Goal: Task Accomplishment & Management: Complete application form

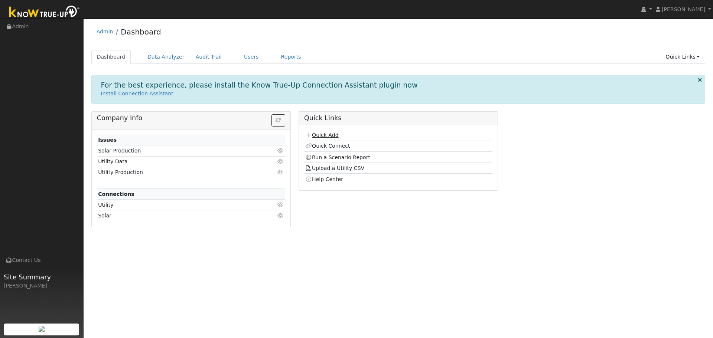
click at [327, 137] on link "Quick Add" at bounding box center [321, 135] width 33 height 6
click at [250, 58] on link "Users" at bounding box center [252, 57] width 26 height 14
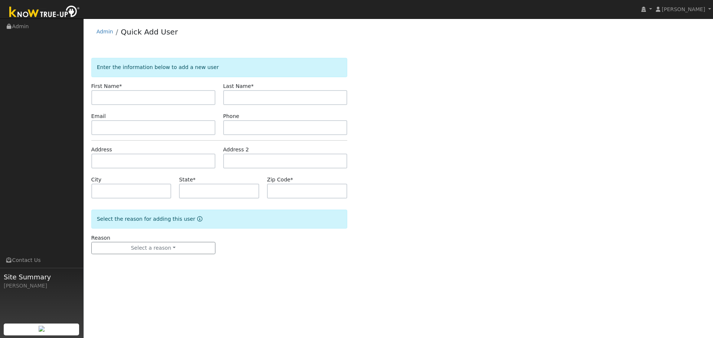
click at [120, 99] on input "text" at bounding box center [153, 97] width 124 height 15
drag, startPoint x: 74, startPoint y: 81, endPoint x: 73, endPoint y: 77, distance: 4.2
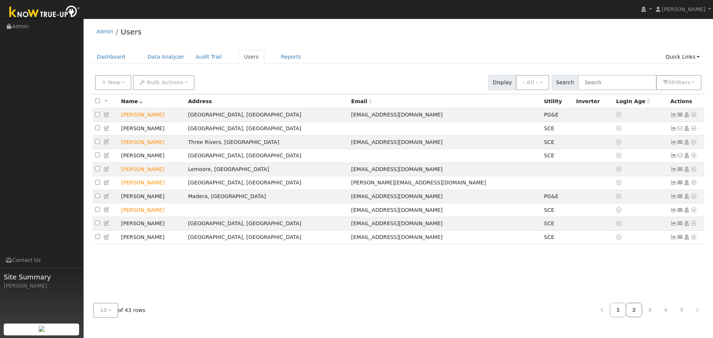
click at [634, 309] on link "2" at bounding box center [634, 310] width 16 height 14
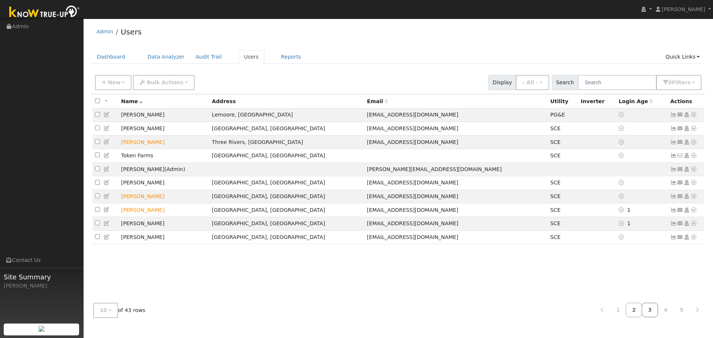
click at [648, 311] on link "3" at bounding box center [650, 310] width 16 height 14
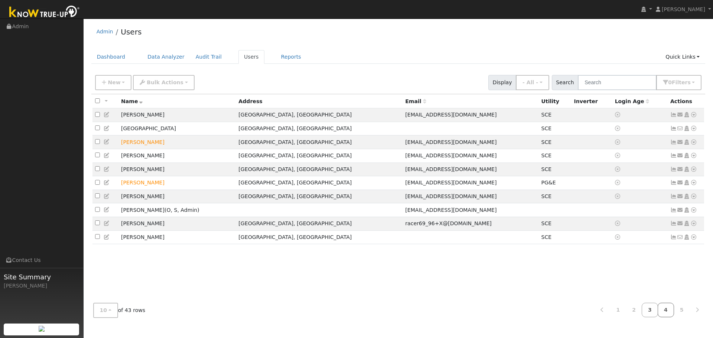
click at [665, 313] on link "4" at bounding box center [666, 310] width 16 height 14
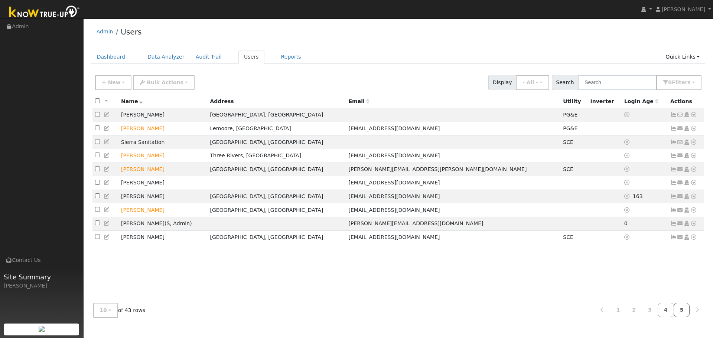
click at [683, 315] on link "5" at bounding box center [682, 310] width 16 height 14
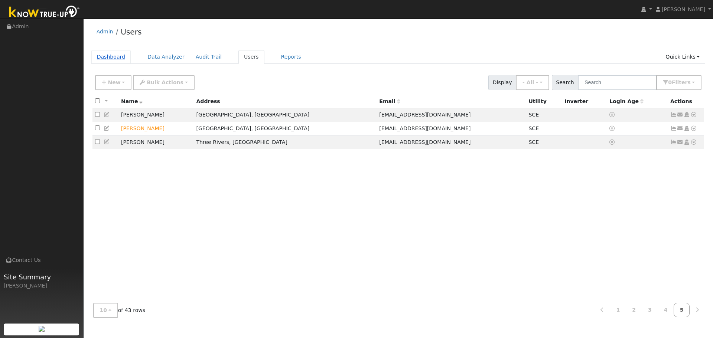
click at [119, 58] on link "Dashboard" at bounding box center [111, 57] width 40 height 14
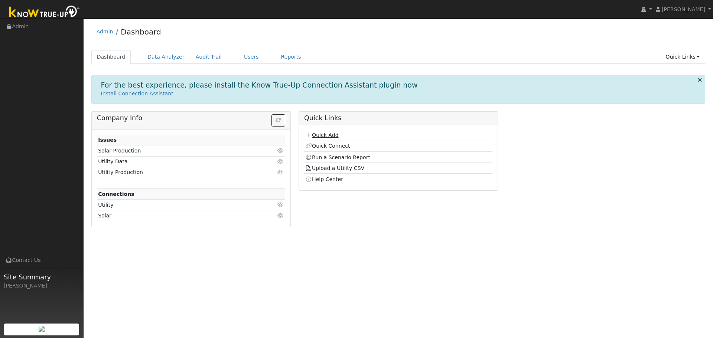
click at [331, 137] on link "Quick Add" at bounding box center [321, 135] width 33 height 6
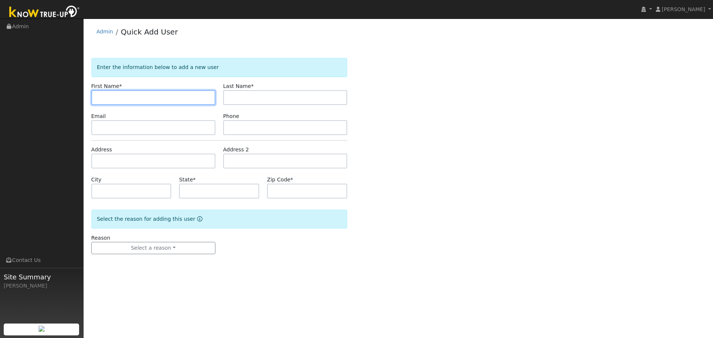
click at [146, 93] on input "text" at bounding box center [153, 97] width 124 height 15
type input "[PERSON_NAME]"
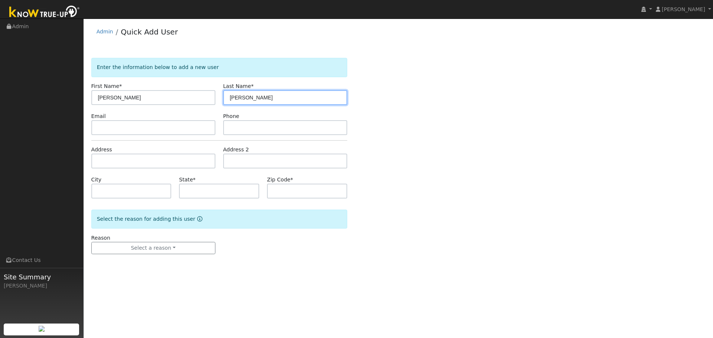
type input "[PERSON_NAME]"
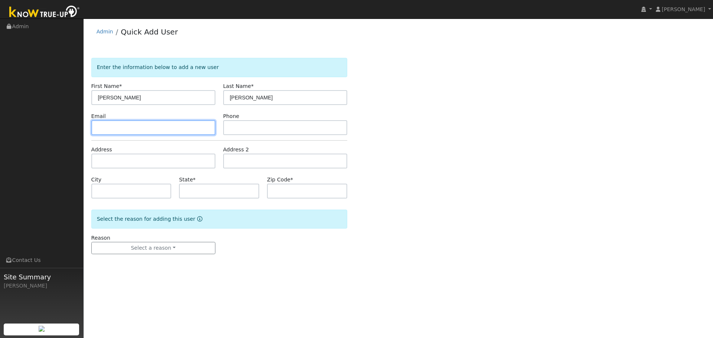
click at [189, 127] on input "text" at bounding box center [153, 127] width 124 height 15
type input "bnlin@gmail.com"
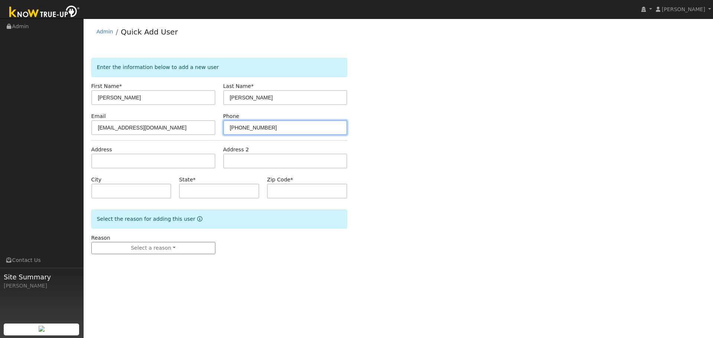
type input "559-816-7032"
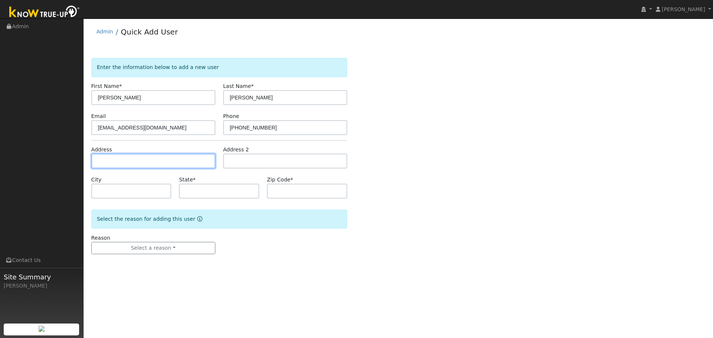
click at [159, 164] on input "text" at bounding box center [153, 161] width 124 height 15
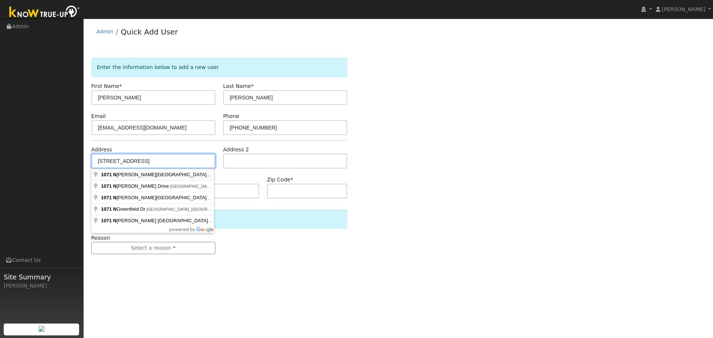
type input "1071 North Manor Drive"
type input "Tulare"
type input "CA"
type input "93274"
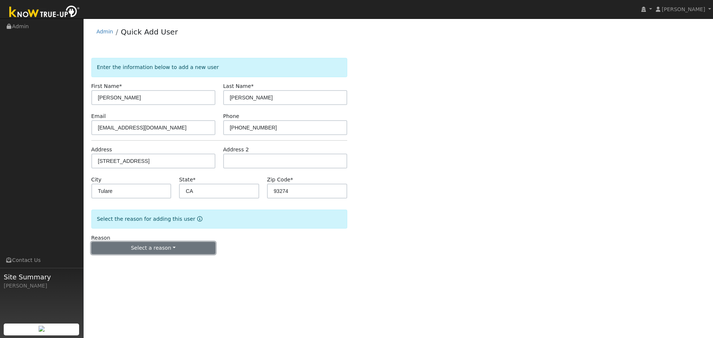
click at [166, 248] on button "Select a reason" at bounding box center [153, 248] width 124 height 13
click at [147, 268] on link "New lead" at bounding box center [133, 264] width 82 height 10
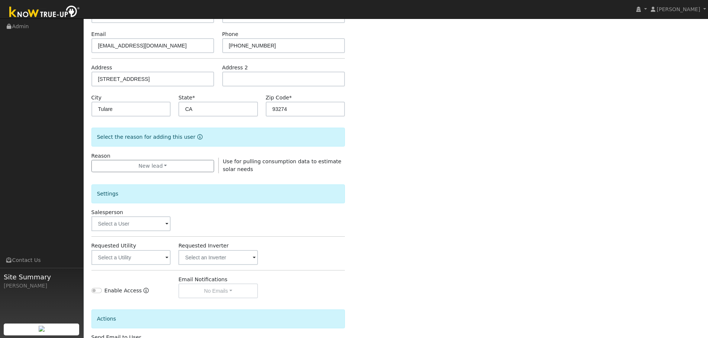
scroll to position [87, 0]
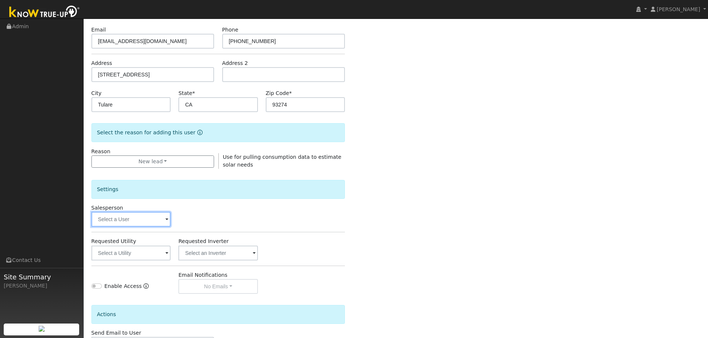
click at [142, 222] on input "text" at bounding box center [131, 219] width 80 height 15
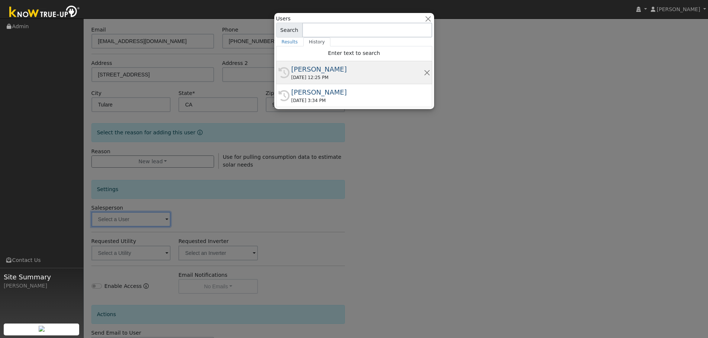
click at [302, 72] on div "[PERSON_NAME]" at bounding box center [357, 69] width 132 height 10
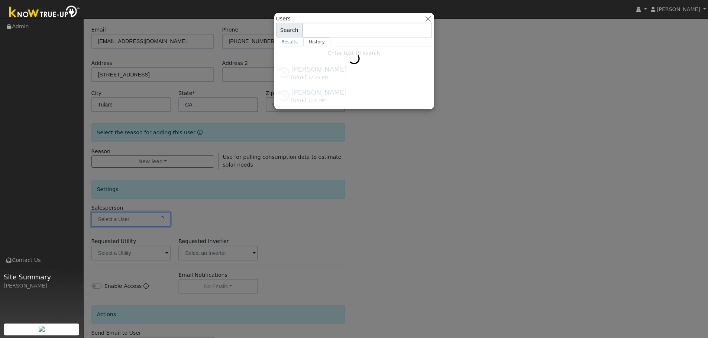
type input "[PERSON_NAME]"
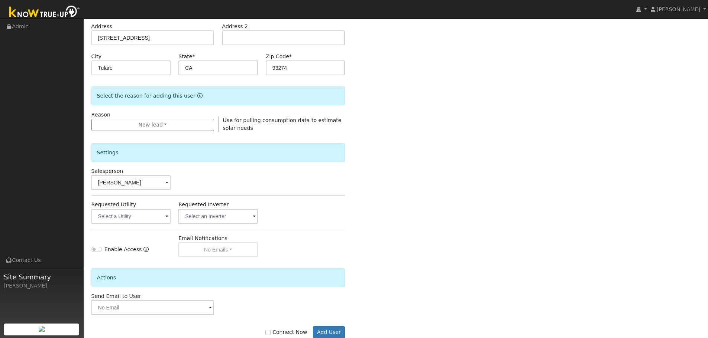
scroll to position [143, 0]
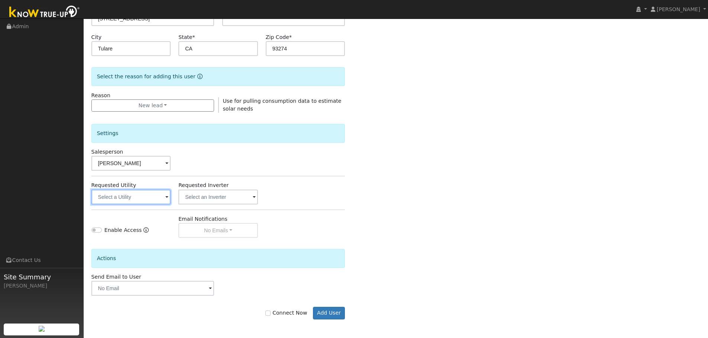
click at [150, 192] on input "text" at bounding box center [131, 197] width 80 height 15
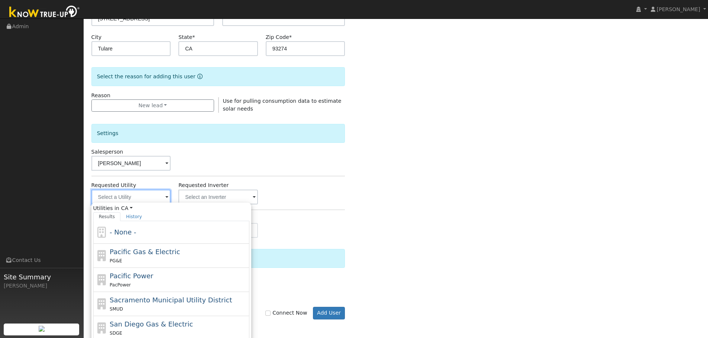
click at [150, 196] on input "text" at bounding box center [131, 197] width 80 height 15
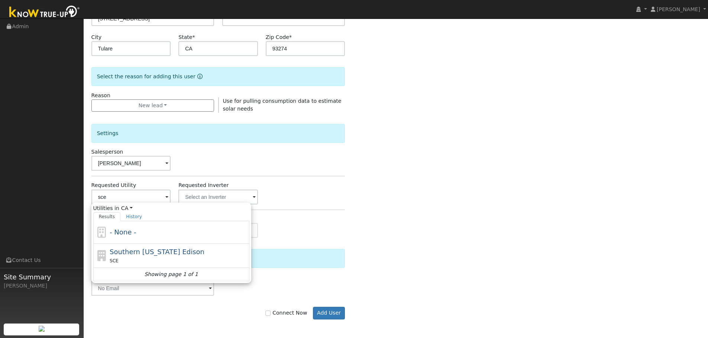
click at [184, 252] on span "Southern California Edison" at bounding box center [157, 252] width 95 height 8
type input "Southern California Edison"
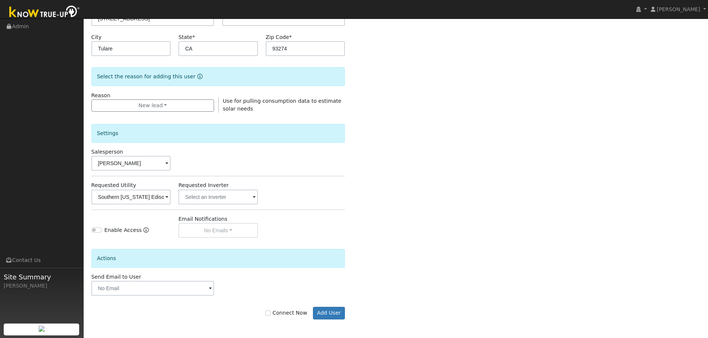
click at [371, 203] on div "Enter the information below to add a new user First Name * Noreen Last Name * L…" at bounding box center [395, 124] width 609 height 419
click at [322, 318] on button "Add User" at bounding box center [329, 313] width 32 height 13
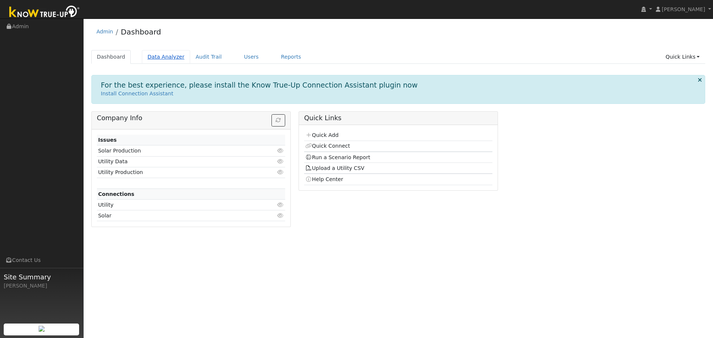
click at [160, 54] on link "Data Analyzer" at bounding box center [166, 57] width 48 height 14
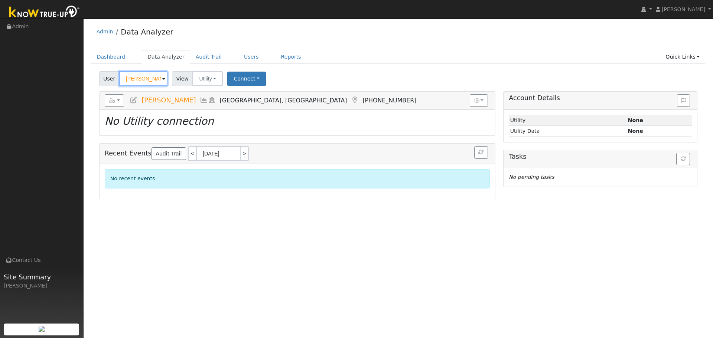
click at [150, 82] on input "Steve Strong" at bounding box center [143, 78] width 48 height 15
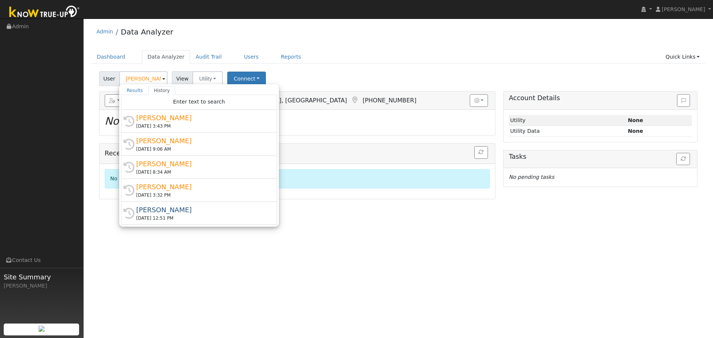
click at [163, 81] on span at bounding box center [163, 79] width 3 height 9
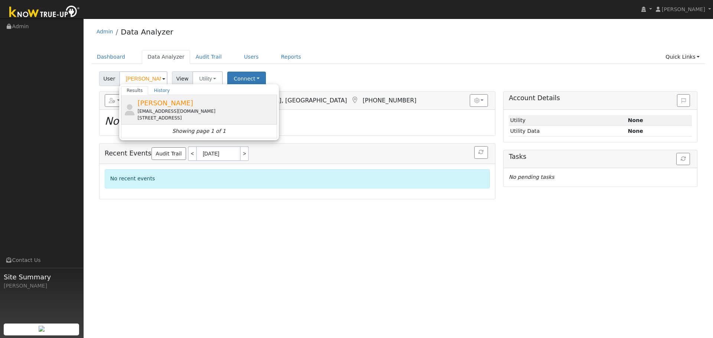
click at [189, 105] on span "[PERSON_NAME]" at bounding box center [165, 103] width 56 height 8
type input "[PERSON_NAME]"
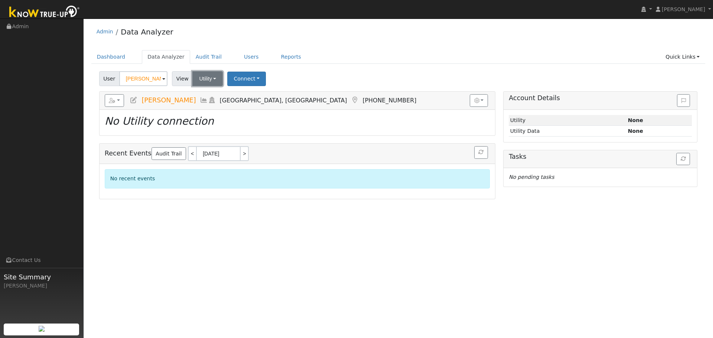
click at [207, 76] on button "Utility" at bounding box center [207, 78] width 30 height 15
click at [208, 104] on link "Solar" at bounding box center [218, 106] width 52 height 10
click at [243, 80] on button "Connect" at bounding box center [246, 79] width 39 height 14
click at [326, 67] on div "Dashboard Data Analyzer Audit Trail Users Reports Quick Links Quick Add Quick C…" at bounding box center [398, 60] width 614 height 21
click at [250, 58] on link "Users" at bounding box center [252, 57] width 26 height 14
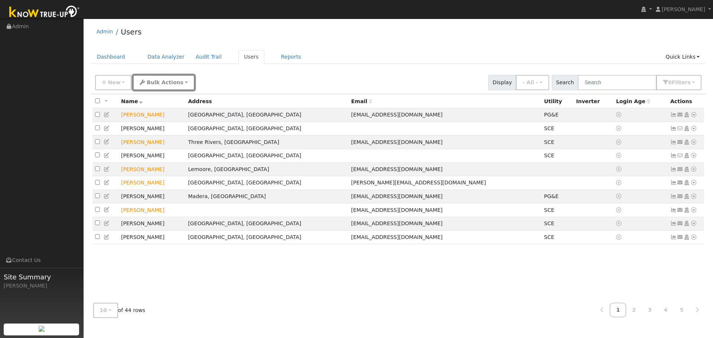
click at [160, 85] on span "Bulk Actions" at bounding box center [165, 83] width 37 height 6
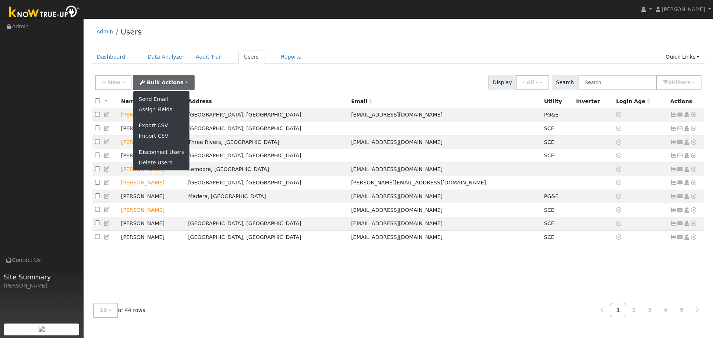
click at [226, 77] on div "New Add User Quick Add Quick Connect Quick Convert Lead Bulk Actions Send Email…" at bounding box center [399, 81] width 610 height 18
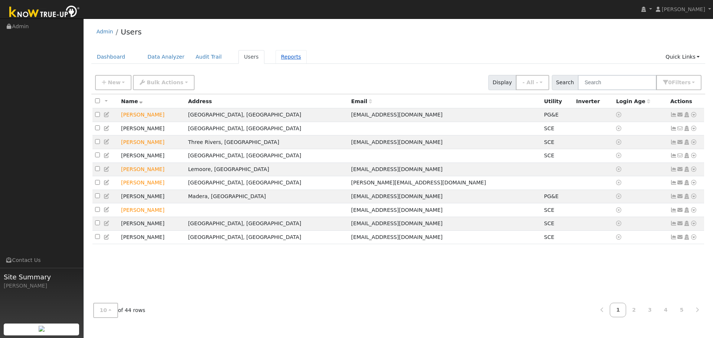
click at [276, 61] on link "Reports" at bounding box center [291, 57] width 31 height 14
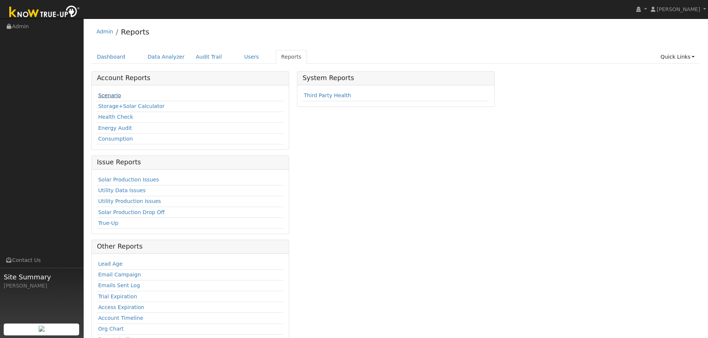
click at [112, 96] on link "Scenario" at bounding box center [109, 96] width 23 height 6
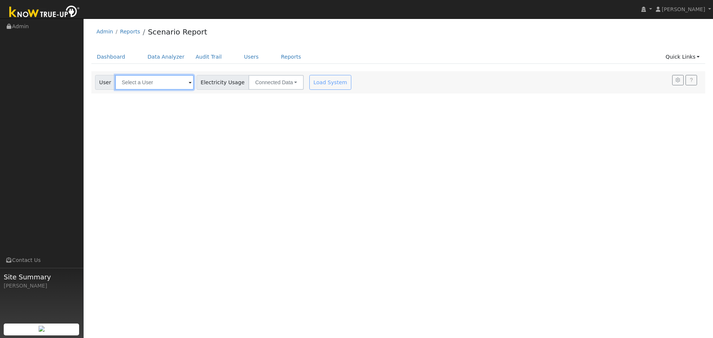
click at [173, 86] on input "text" at bounding box center [154, 82] width 79 height 15
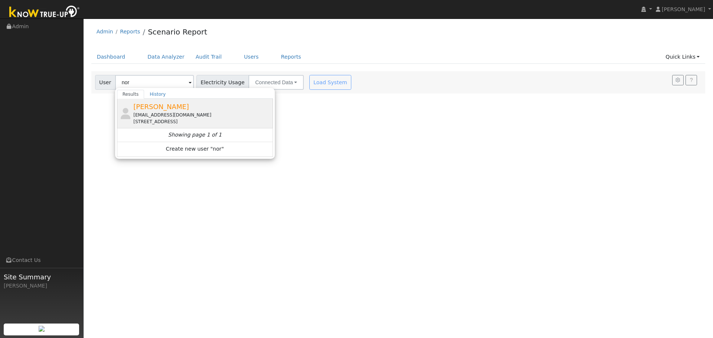
click at [176, 111] on div "[PERSON_NAME] [EMAIL_ADDRESS][DOMAIN_NAME] [STREET_ADDRESS]" at bounding box center [202, 113] width 138 height 23
type input "[PERSON_NAME]"
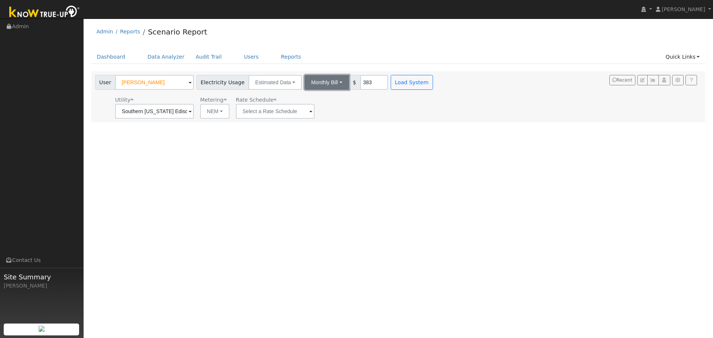
click at [335, 88] on button "Monthly Bill" at bounding box center [327, 82] width 45 height 15
click at [331, 101] on link "Annual Consumption" at bounding box center [316, 99] width 65 height 10
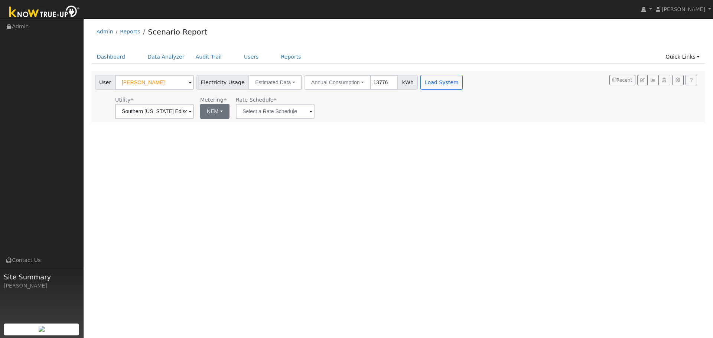
type input "13776"
click at [223, 115] on button "NEM" at bounding box center [214, 111] width 29 height 15
click at [224, 140] on link "NBT" at bounding box center [226, 138] width 52 height 10
type input "TOU-D-PRIME"
click at [192, 111] on span at bounding box center [190, 112] width 3 height 9
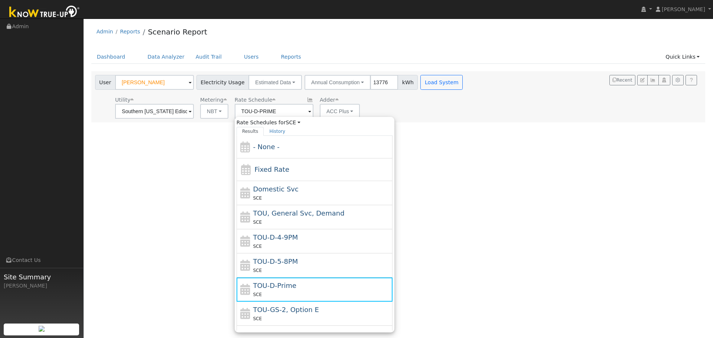
click at [463, 105] on div "User [PERSON_NAME] Account Default Account Default Account [STREET_ADDRESS] Pri…" at bounding box center [397, 95] width 607 height 46
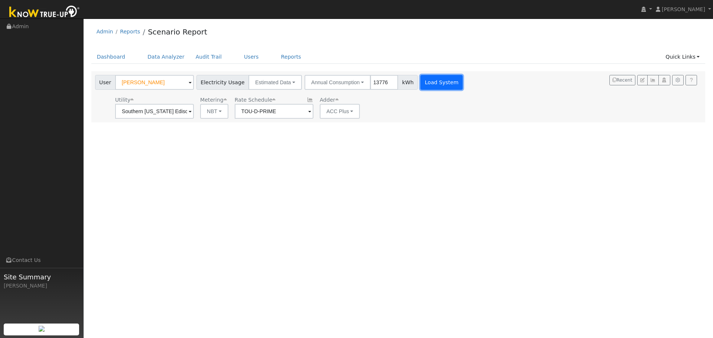
click at [432, 82] on button "Load System" at bounding box center [442, 82] width 42 height 15
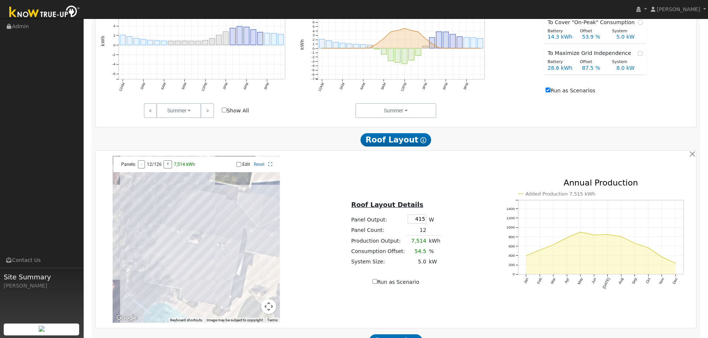
scroll to position [347, 0]
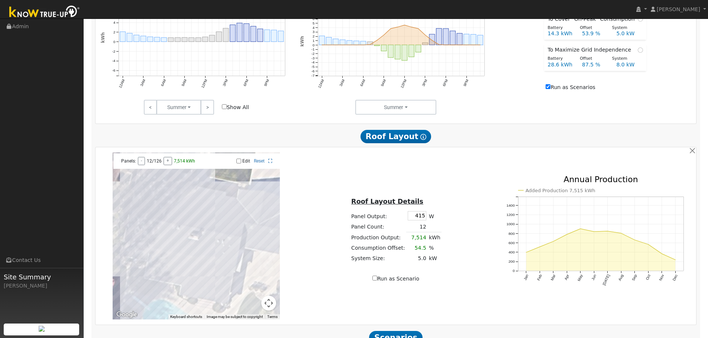
click at [236, 164] on input "Edit" at bounding box center [238, 161] width 5 height 5
click at [263, 243] on div at bounding box center [196, 236] width 167 height 167
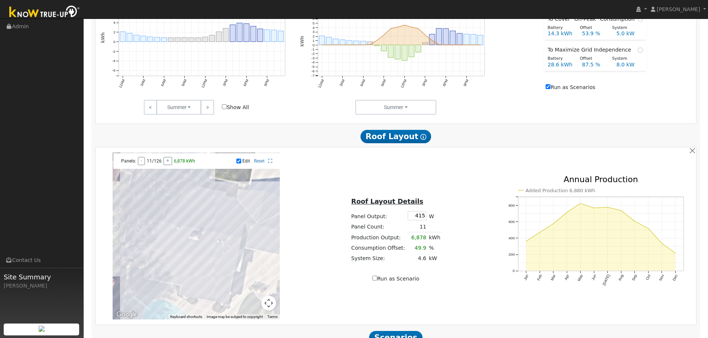
click at [274, 244] on div at bounding box center [196, 236] width 167 height 167
click at [272, 250] on div at bounding box center [196, 236] width 167 height 167
click at [271, 256] on div at bounding box center [196, 236] width 167 height 167
click at [265, 252] on div at bounding box center [196, 236] width 167 height 167
click at [259, 247] on div at bounding box center [196, 236] width 167 height 167
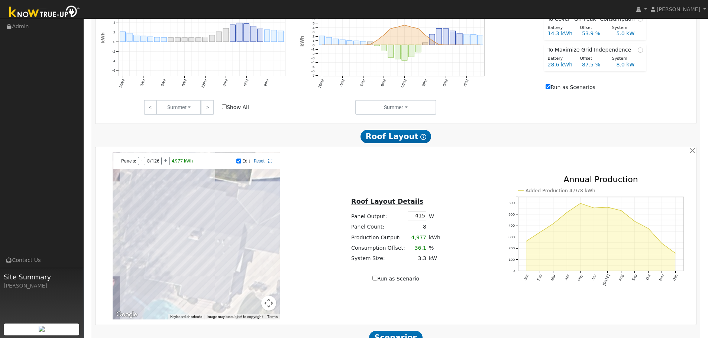
click at [260, 253] on div at bounding box center [196, 236] width 167 height 167
click at [248, 254] on div at bounding box center [196, 236] width 167 height 167
click at [247, 246] on div at bounding box center [196, 236] width 167 height 167
click at [271, 168] on div "Panels: - 5/126 + 3,108 kWh Edit Reset" at bounding box center [196, 161] width 166 height 16
click at [266, 164] on div "Edit Reset" at bounding box center [237, 161] width 80 height 5
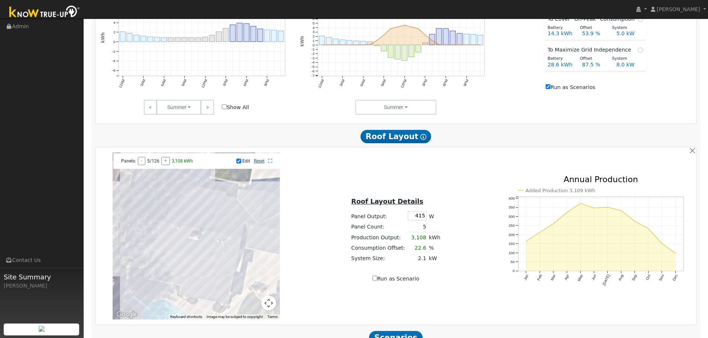
click at [262, 164] on link "Reset" at bounding box center [259, 161] width 11 height 5
click at [256, 164] on link "Reset" at bounding box center [259, 161] width 11 height 5
click at [242, 164] on label "Edit" at bounding box center [246, 161] width 8 height 5
click at [241, 164] on input "Edit" at bounding box center [238, 161] width 5 height 5
click at [257, 164] on link "Reset" at bounding box center [259, 161] width 11 height 5
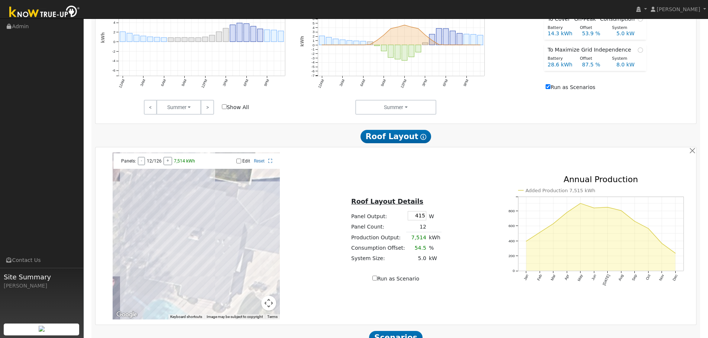
click at [240, 164] on input "Edit" at bounding box center [238, 161] width 5 height 5
click at [259, 164] on link "Reset" at bounding box center [259, 161] width 11 height 5
click at [260, 164] on link "Reset" at bounding box center [259, 161] width 11 height 5
click at [225, 265] on div at bounding box center [196, 236] width 167 height 167
click at [225, 255] on div at bounding box center [196, 236] width 167 height 167
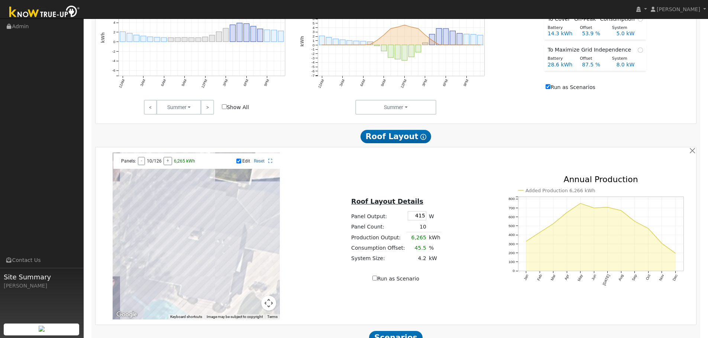
click at [226, 249] on div at bounding box center [196, 236] width 167 height 167
click at [224, 262] on div at bounding box center [196, 236] width 167 height 167
click at [247, 252] on div at bounding box center [196, 236] width 167 height 167
click at [249, 245] on div at bounding box center [196, 236] width 167 height 167
click at [259, 253] on div at bounding box center [196, 236] width 167 height 167
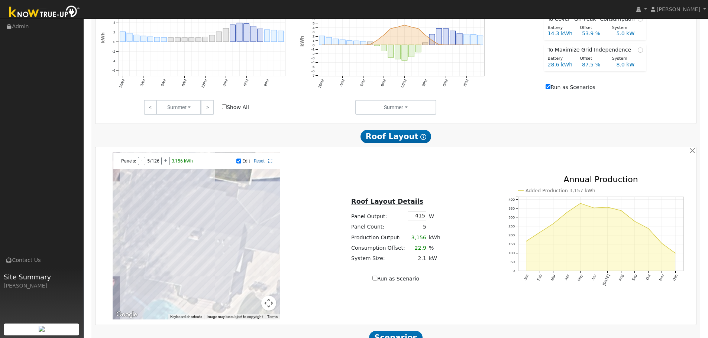
click at [268, 253] on div at bounding box center [196, 236] width 167 height 167
click at [269, 248] on div at bounding box center [196, 236] width 167 height 167
click at [260, 247] on div at bounding box center [196, 236] width 167 height 167
click at [260, 241] on div at bounding box center [196, 236] width 167 height 167
click at [269, 240] on div at bounding box center [196, 236] width 167 height 167
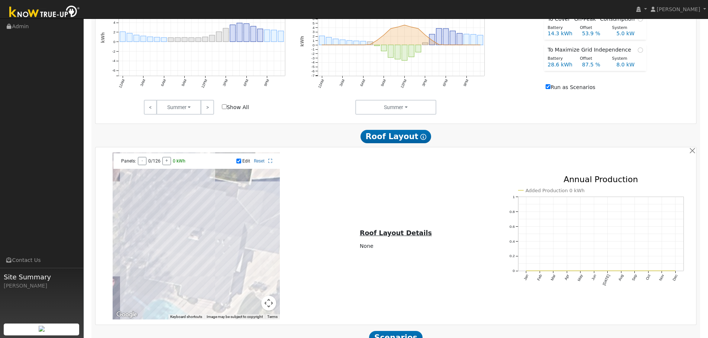
click at [240, 164] on input "Edit" at bounding box center [238, 161] width 5 height 5
checkbox input "false"
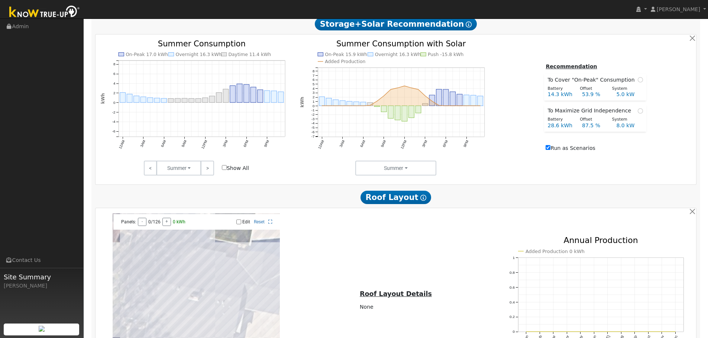
scroll to position [285, 0]
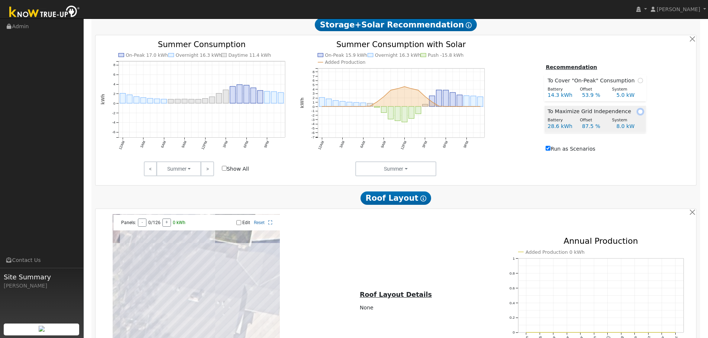
click at [638, 114] on input "radio" at bounding box center [640, 111] width 5 height 5
radio input "true"
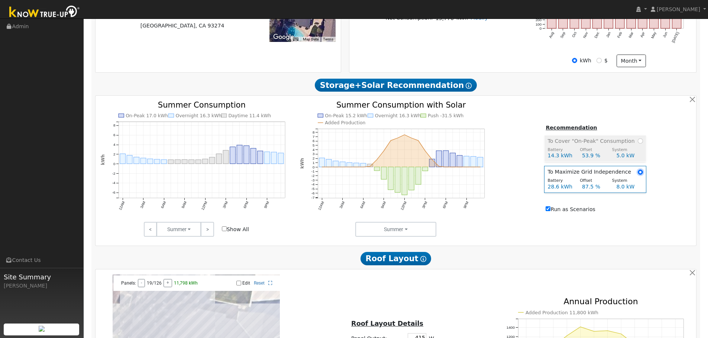
scroll to position [223, 0]
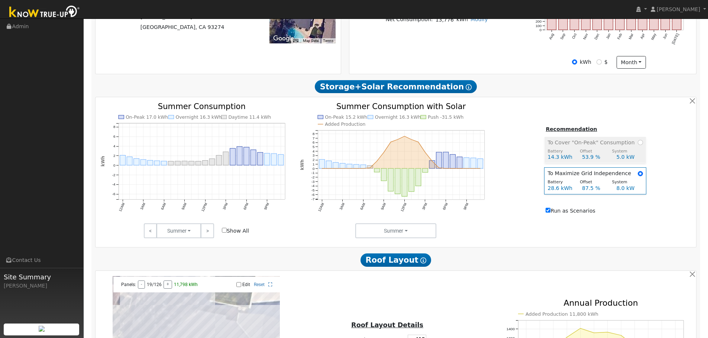
click at [632, 146] on div "To Cover "On-Peak" Consumption" at bounding box center [594, 143] width 95 height 8
radio input "true"
radio input "false"
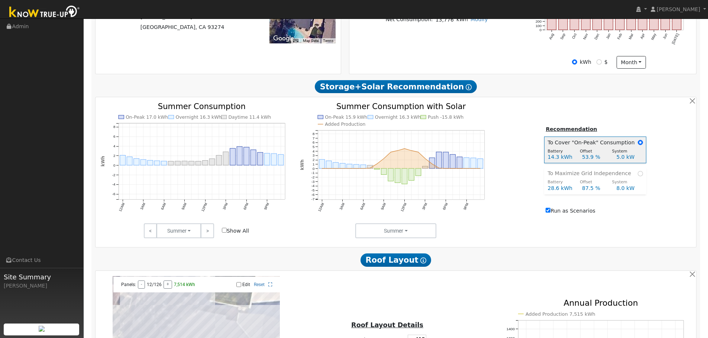
drag, startPoint x: 623, startPoint y: 181, endPoint x: 617, endPoint y: 165, distance: 17.6
click at [622, 181] on td "Battery Offset System 28.6 kWh 87.5 % 8.0 kW" at bounding box center [594, 186] width 101 height 17
radio input "false"
radio input "true"
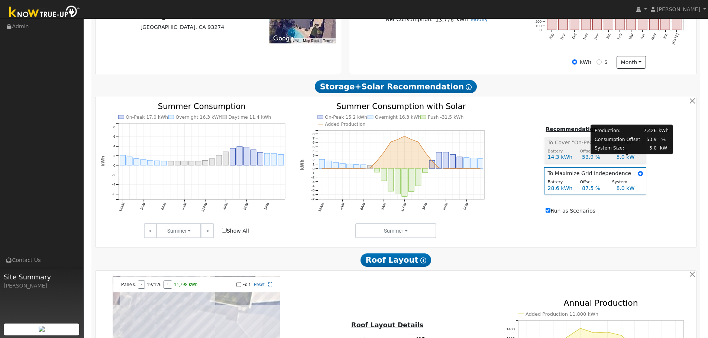
click at [626, 159] on div "5.0 kW" at bounding box center [629, 157] width 34 height 8
radio input "true"
radio input "false"
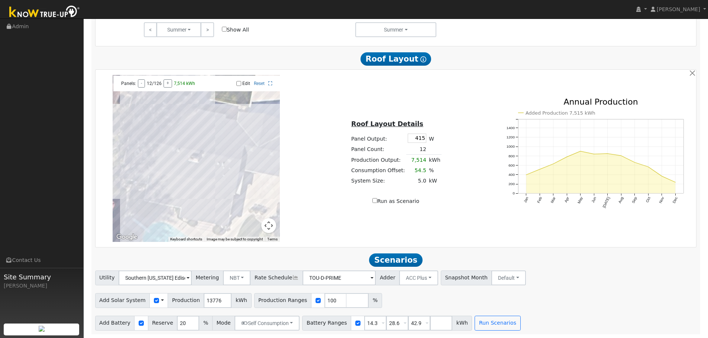
scroll to position [428, 0]
click at [494, 327] on button "Run Scenarios" at bounding box center [497, 323] width 46 height 15
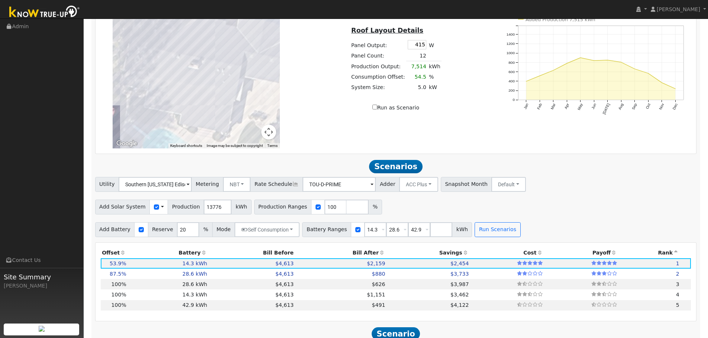
scroll to position [518, 0]
click at [154, 286] on td "28.6 kWh" at bounding box center [167, 284] width 81 height 10
type input "9.2"
type input "$29,848"
type input "$11,010"
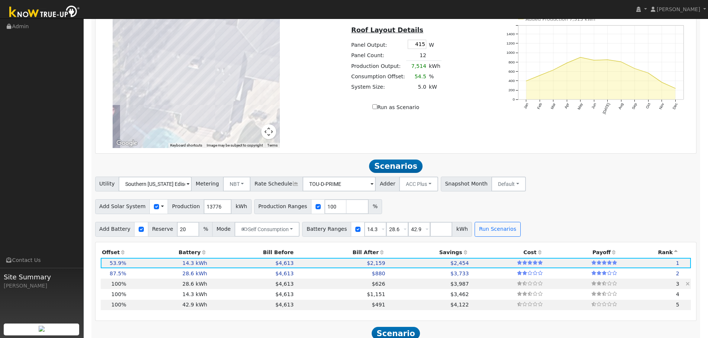
type input "$12,257"
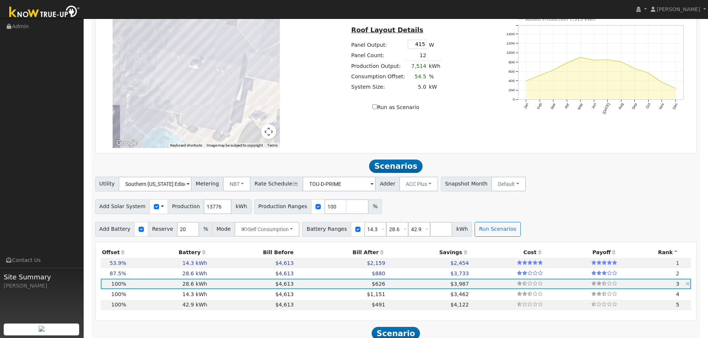
click at [155, 289] on td "28.6 kWh" at bounding box center [167, 284] width 81 height 10
click at [155, 296] on td "14.3 kWh" at bounding box center [167, 294] width 81 height 10
type input "$5,505"
type input "$10,606"
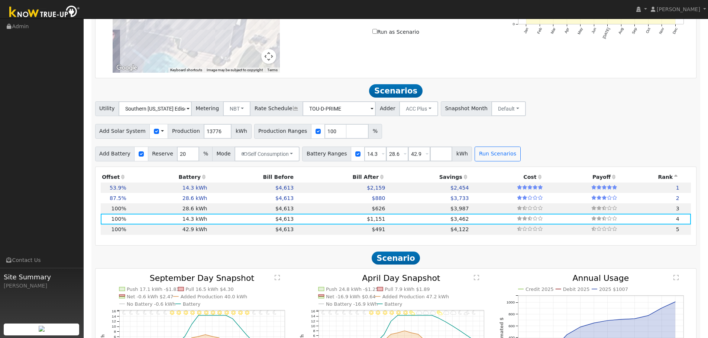
scroll to position [642, 0]
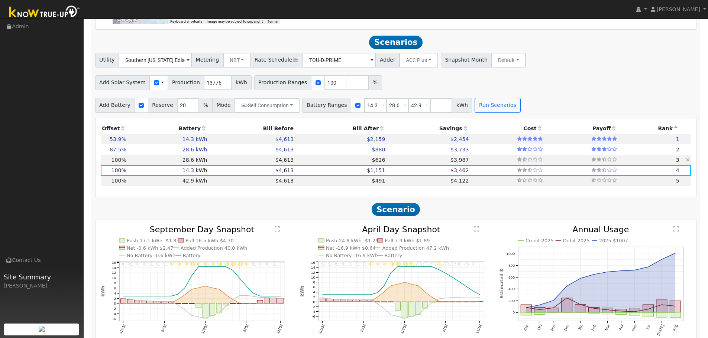
click at [172, 165] on td "28.6 kWh" at bounding box center [167, 160] width 81 height 10
type input "$11,010"
type input "$12,257"
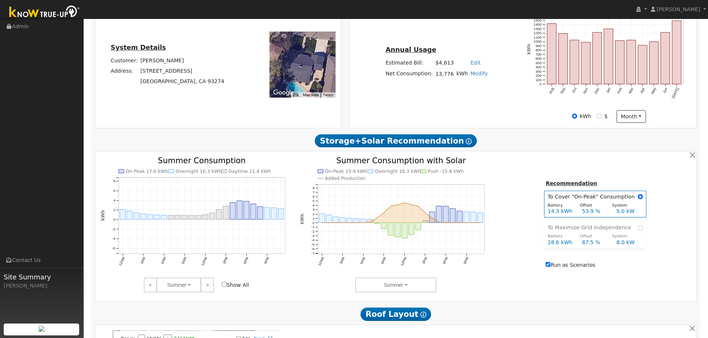
scroll to position [172, 0]
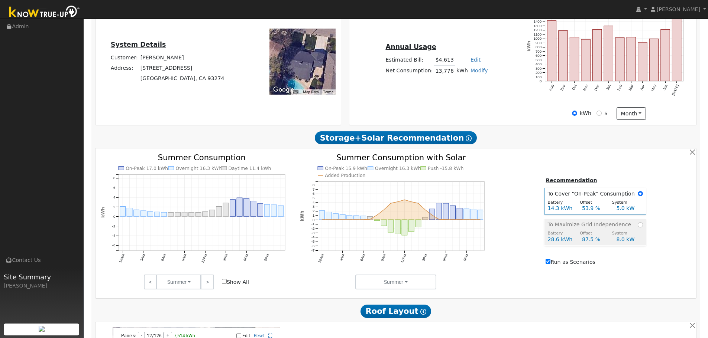
click at [628, 232] on td "Battery Offset System 28.6 kWh 87.5 % 8.0 kW" at bounding box center [594, 237] width 101 height 17
radio input "false"
radio input "true"
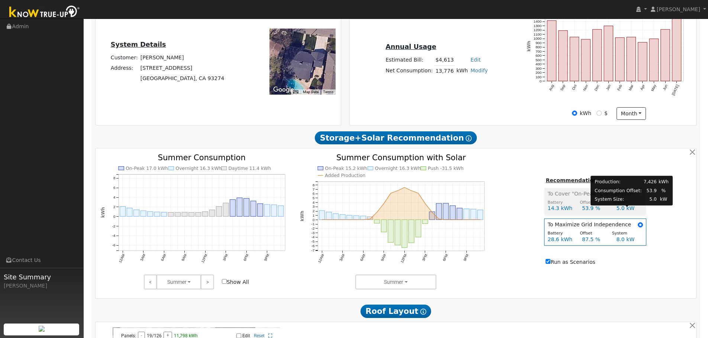
click at [622, 213] on div "5.0 kW" at bounding box center [629, 209] width 34 height 8
radio input "true"
radio input "false"
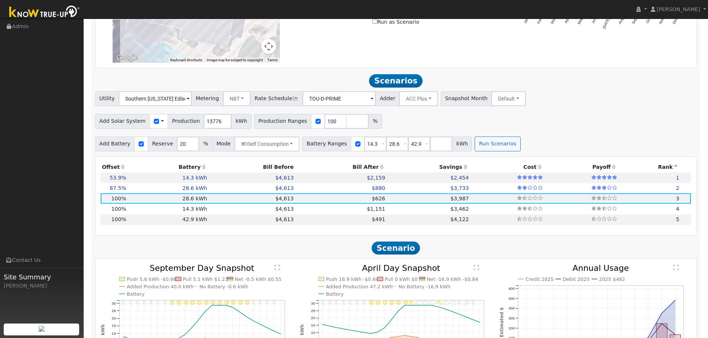
scroll to position [605, 0]
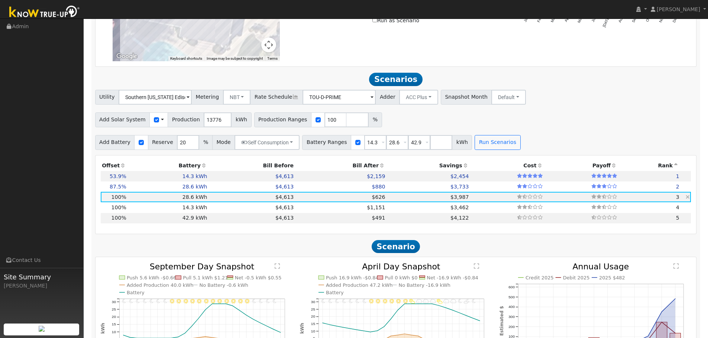
click at [164, 201] on td "28.6 kWh" at bounding box center [167, 197] width 81 height 10
click at [164, 218] on td "42.9 kWh" at bounding box center [167, 218] width 81 height 10
type input "$16,515"
type input "$13,909"
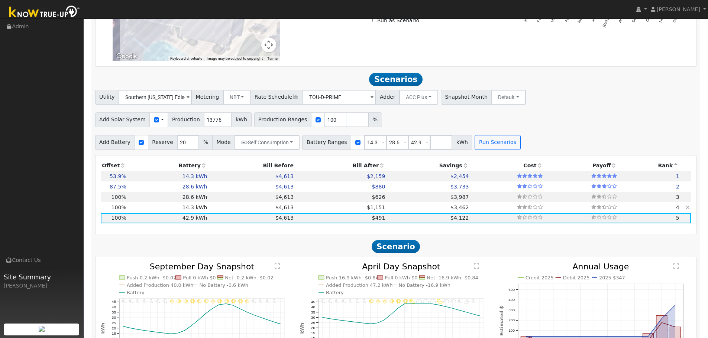
click at [316, 210] on td "$1,151" at bounding box center [340, 207] width 91 height 10
type input "$5,505"
type input "$10,606"
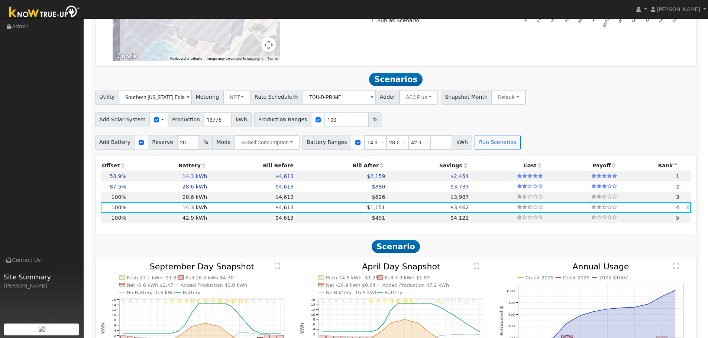
click at [386, 208] on td "$3,462" at bounding box center [428, 207] width 84 height 10
click at [253, 202] on td "$4,613" at bounding box center [251, 197] width 87 height 10
type input "$11,010"
type input "$12,257"
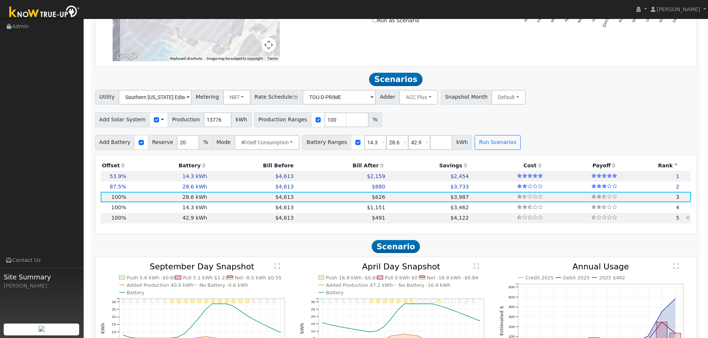
click at [239, 217] on td "$4,613" at bounding box center [251, 218] width 87 height 10
type input "$16,515"
type input "$13,909"
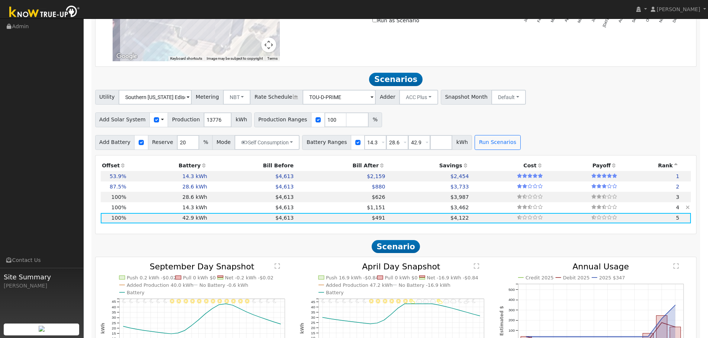
click at [240, 210] on td "$4,613" at bounding box center [251, 207] width 87 height 10
type input "$5,505"
type input "$10,606"
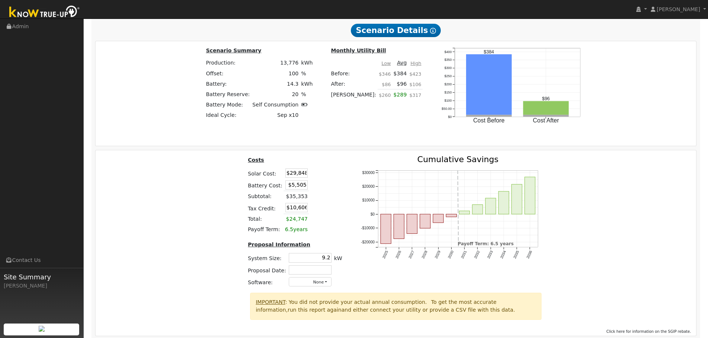
scroll to position [1026, 0]
